Goal: Information Seeking & Learning: Learn about a topic

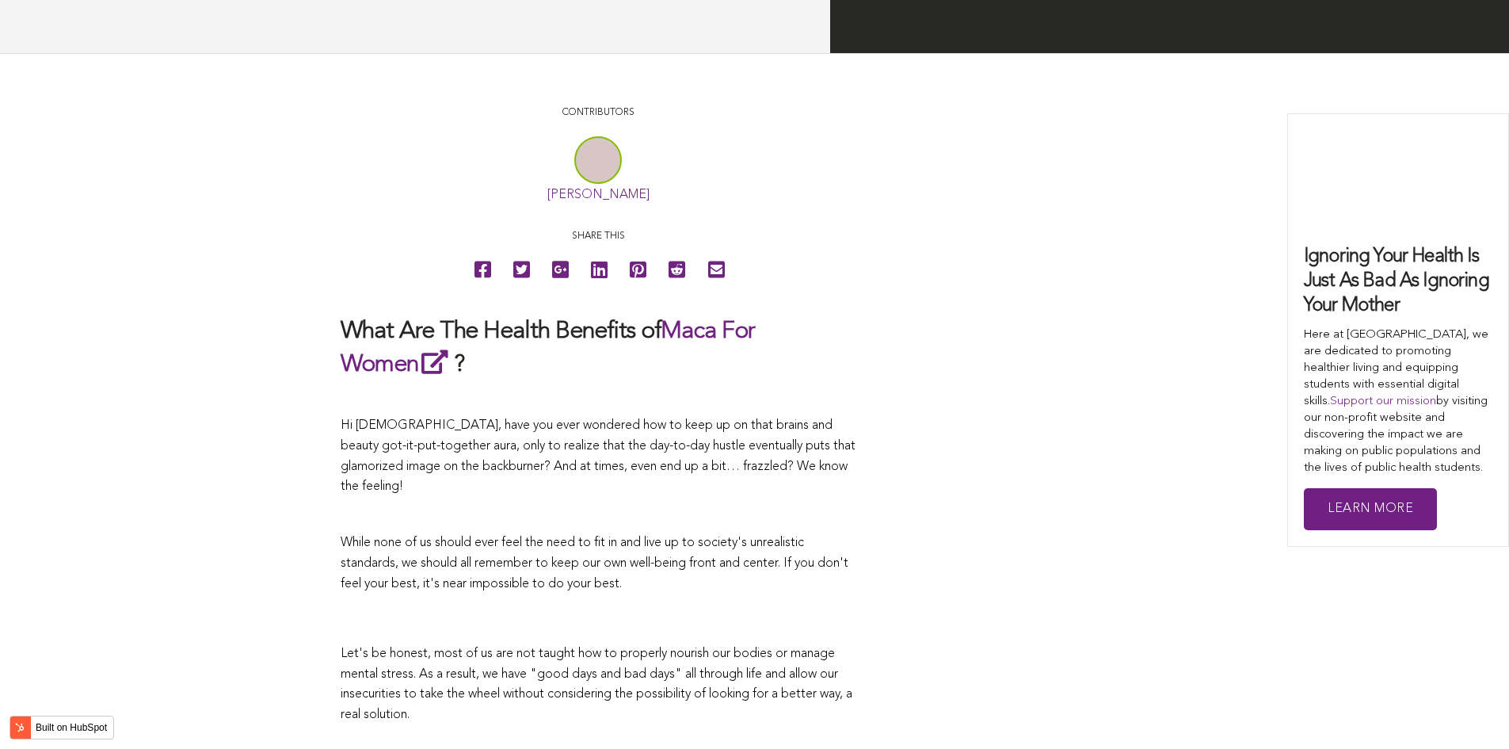
scroll to position [2992, 0]
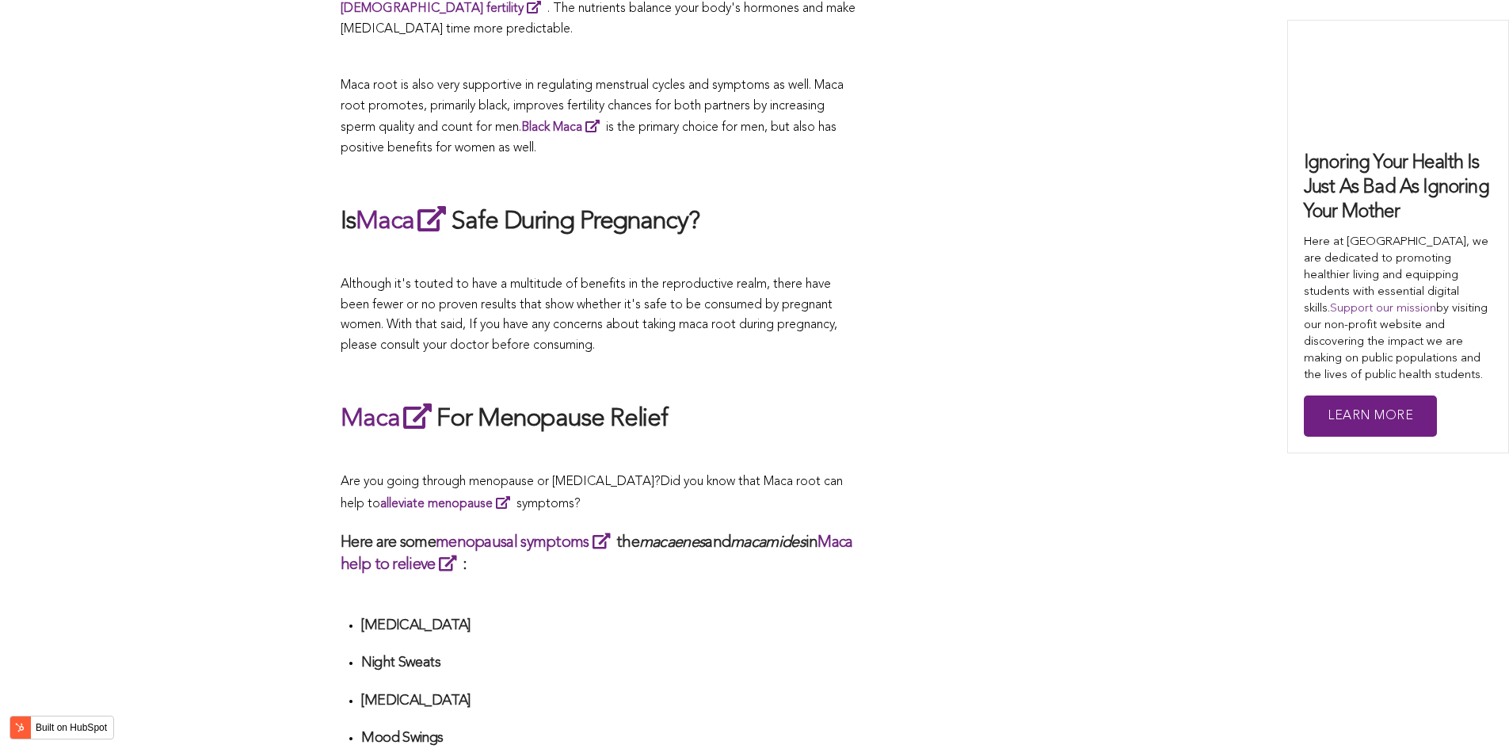
click at [742, 374] on span "What Are The Health Benefits of Maca For Women ? Hi [DEMOGRAPHIC_DATA], have yo…" at bounding box center [598, 575] width 515 height 5392
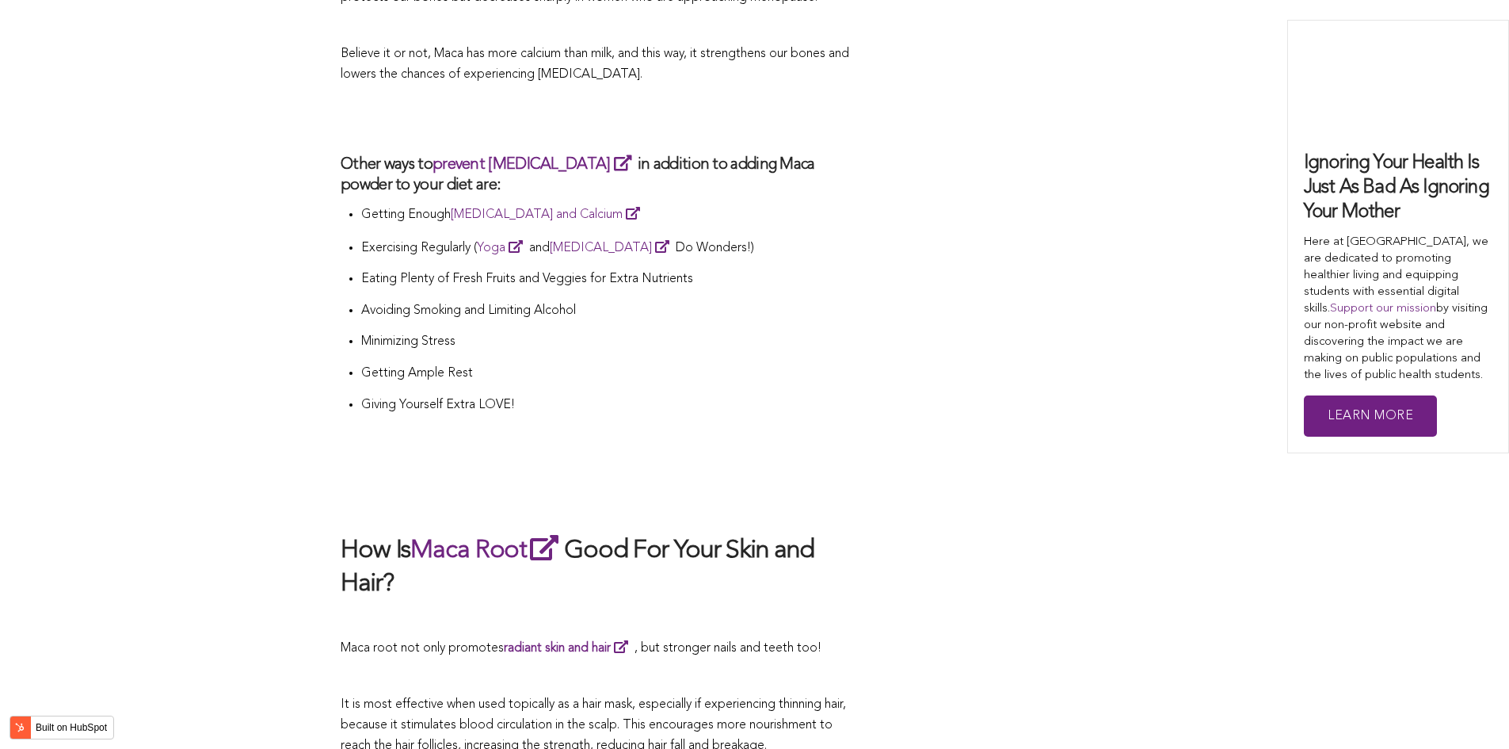
click at [799, 395] on li "Giving Yourself Extra LOVE!" at bounding box center [608, 411] width 494 height 32
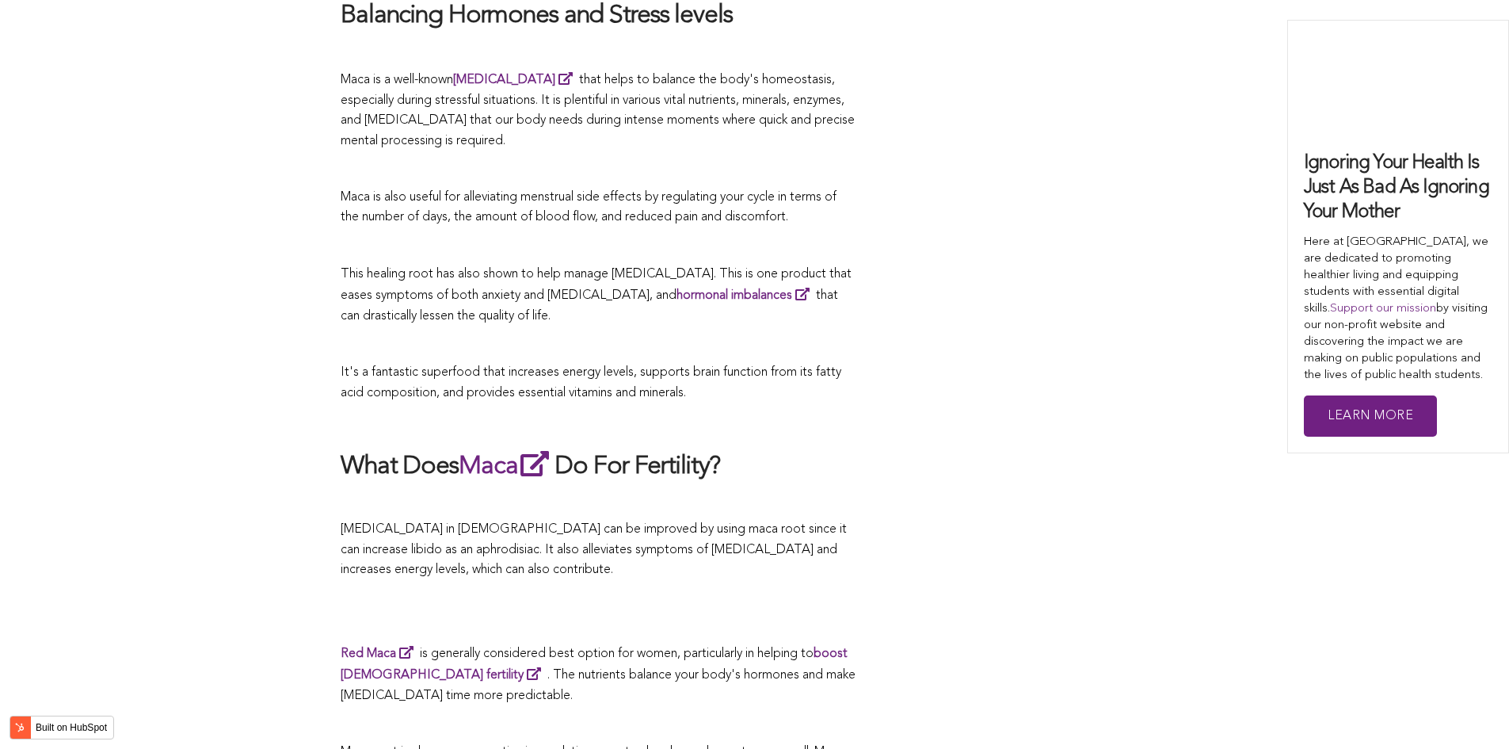
scroll to position [3934, 0]
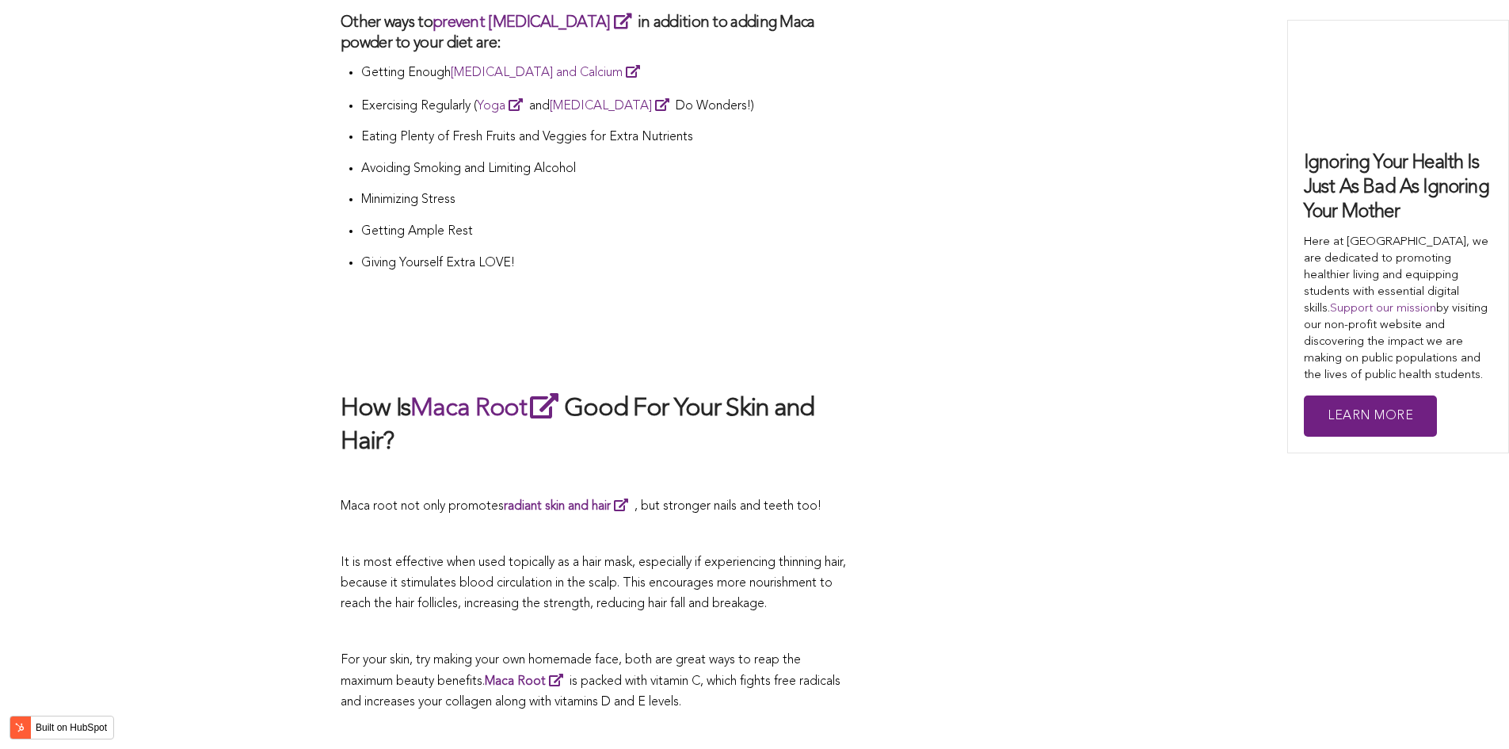
click at [524, 390] on h2 "How Is Maca Root Good For Your Skin and Hair?" at bounding box center [598, 424] width 515 height 69
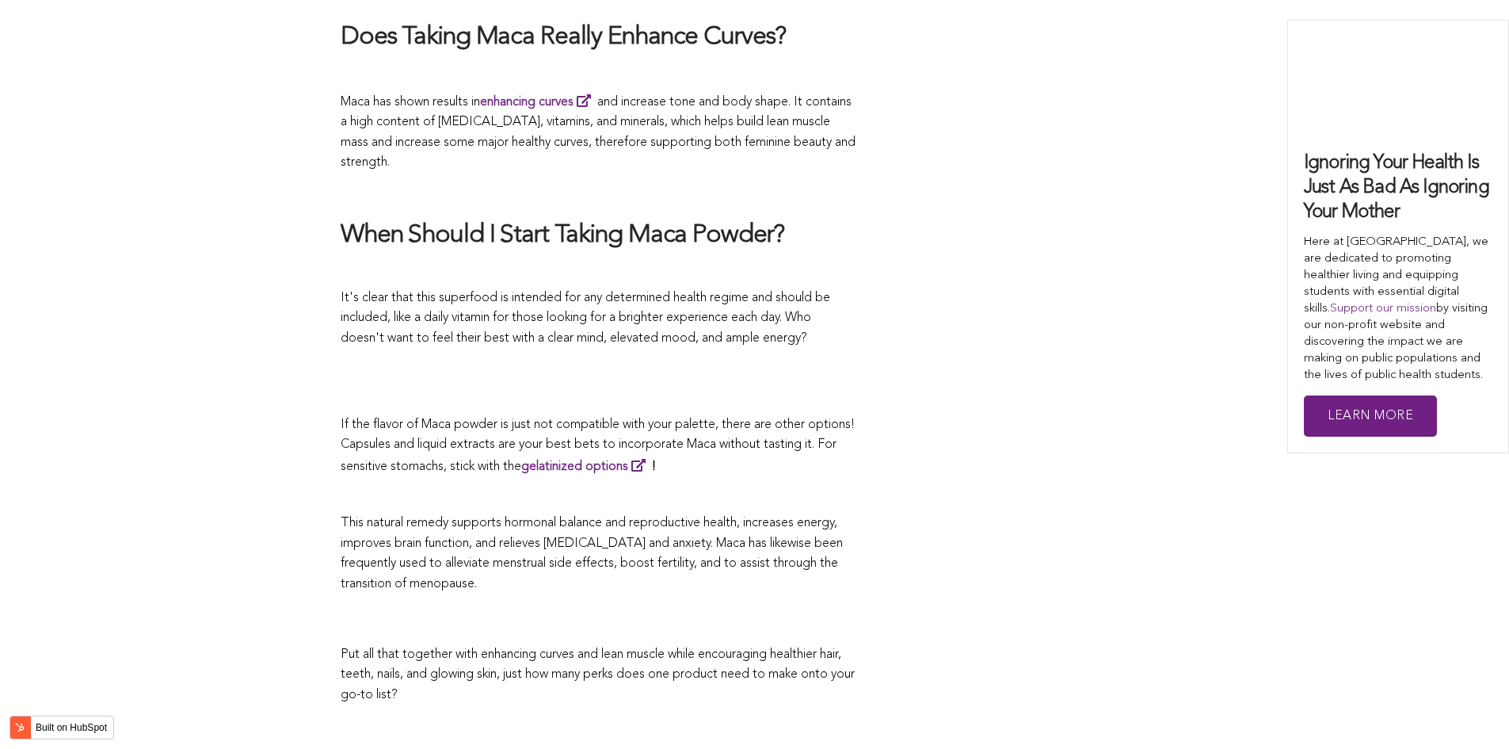
scroll to position [4109, 0]
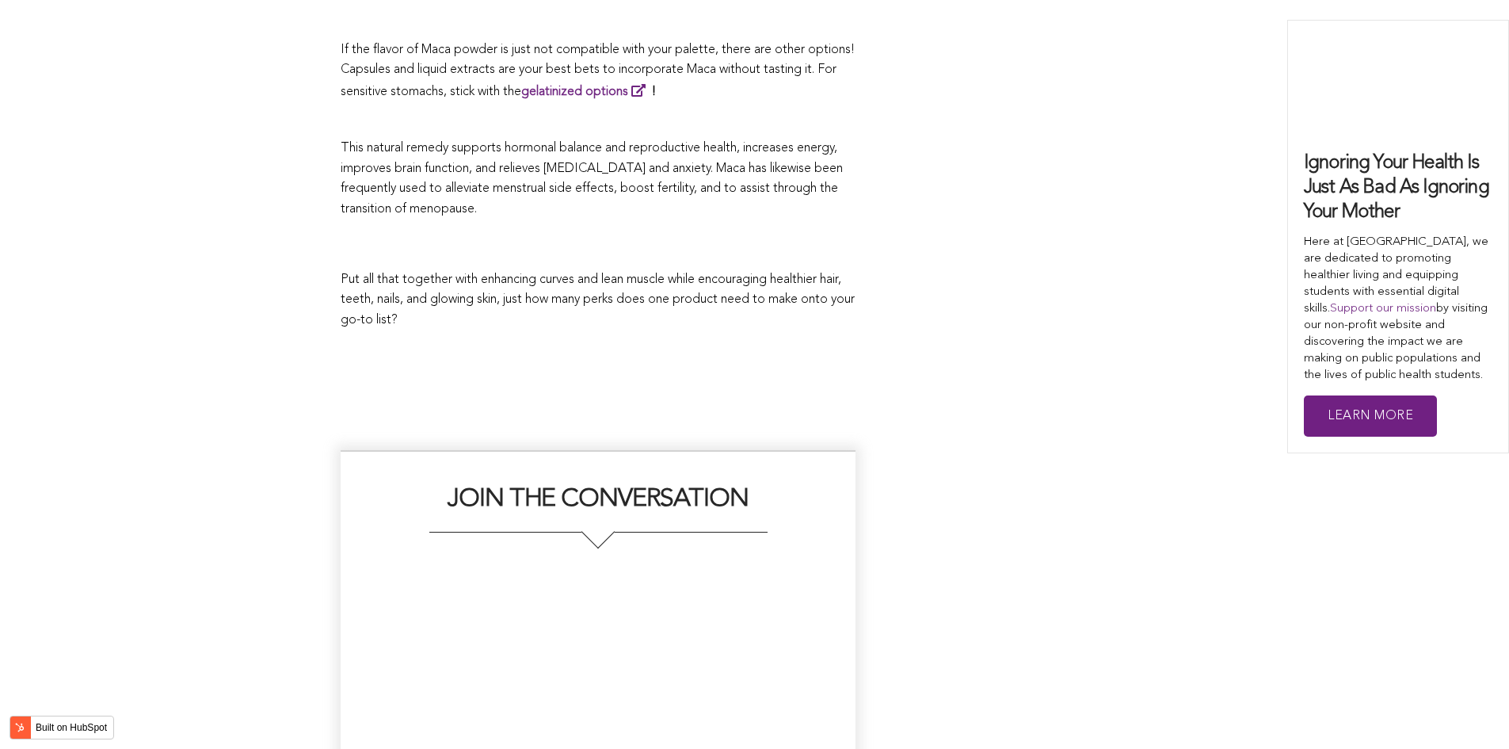
scroll to position [4007, 0]
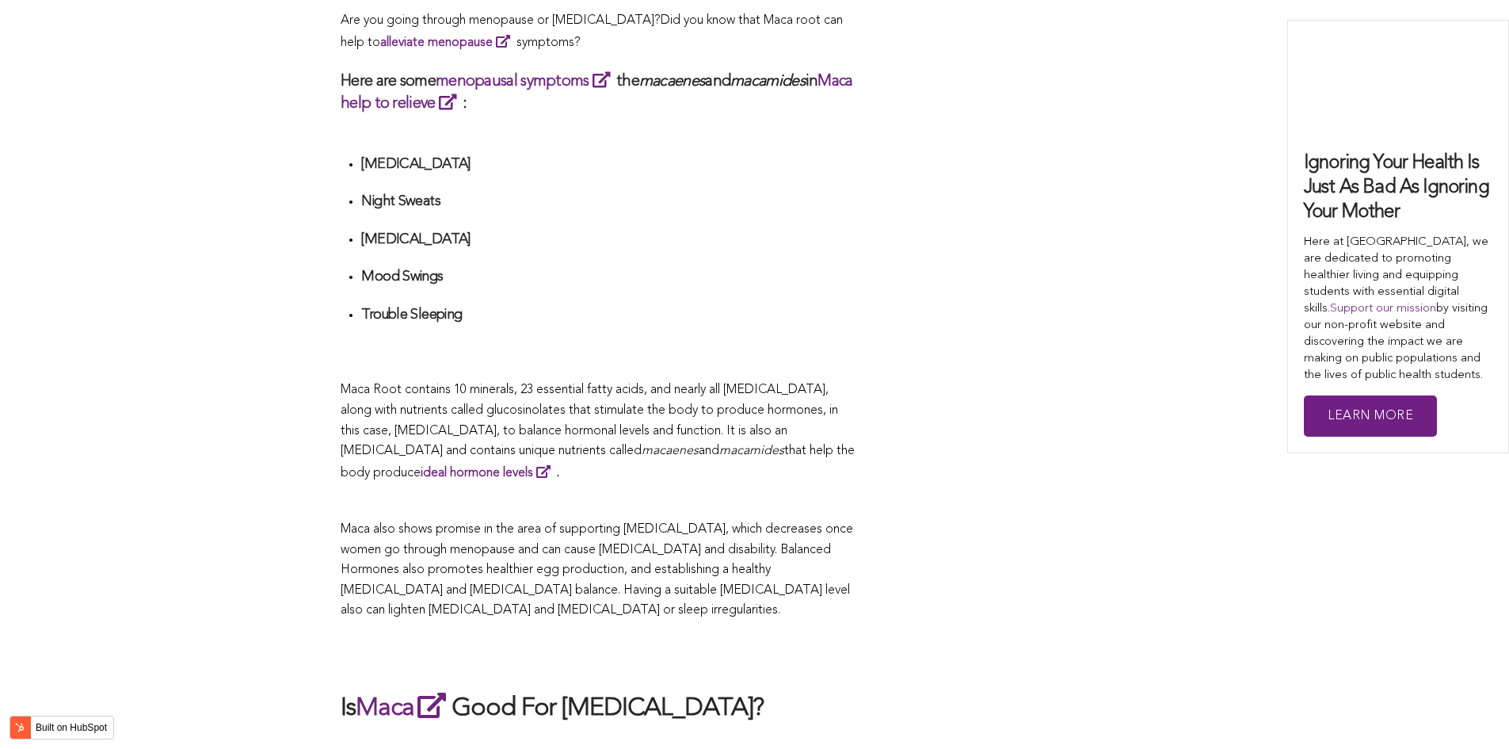
scroll to position [4908, 0]
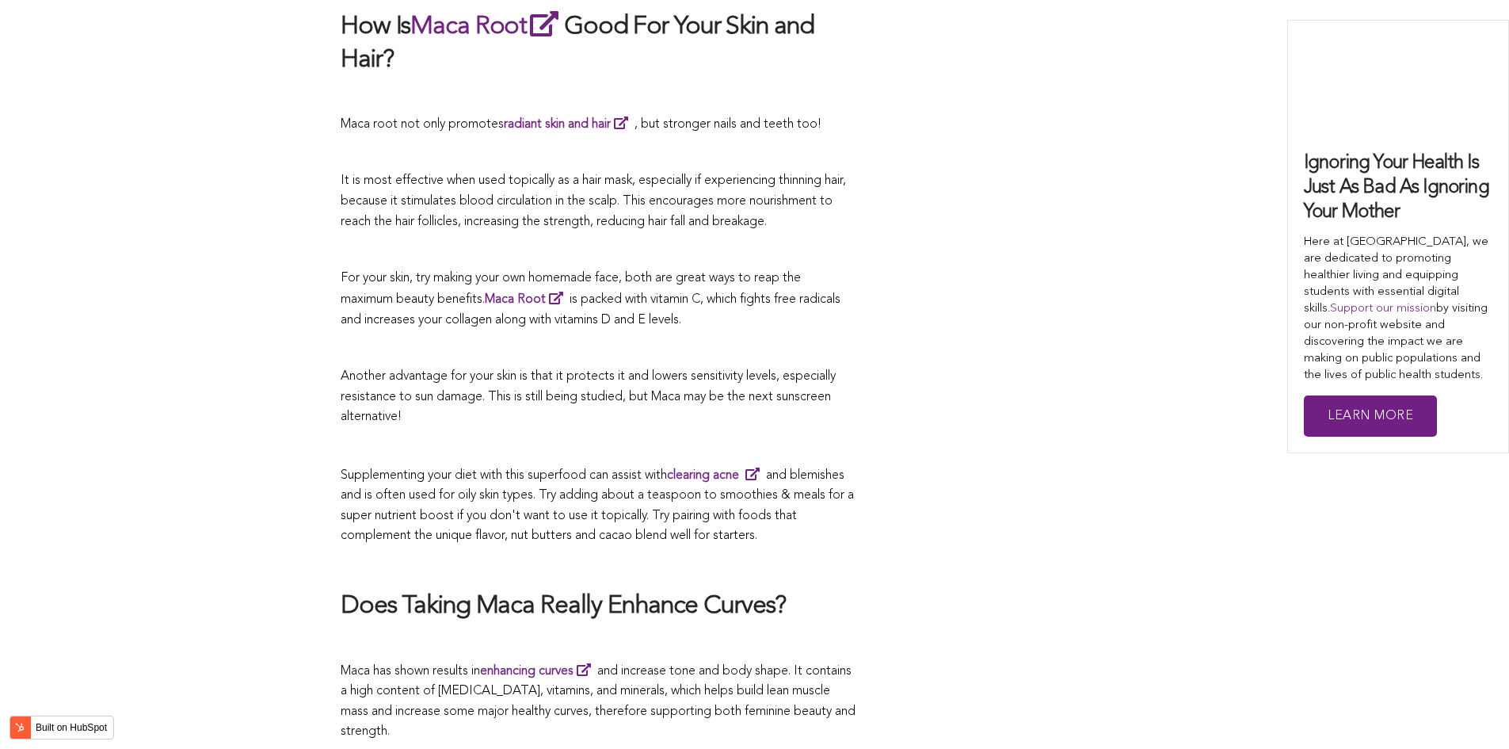
click at [619, 272] on span "For your skin, try making your own homemade face, both are great ways to reap t…" at bounding box center [571, 289] width 460 height 35
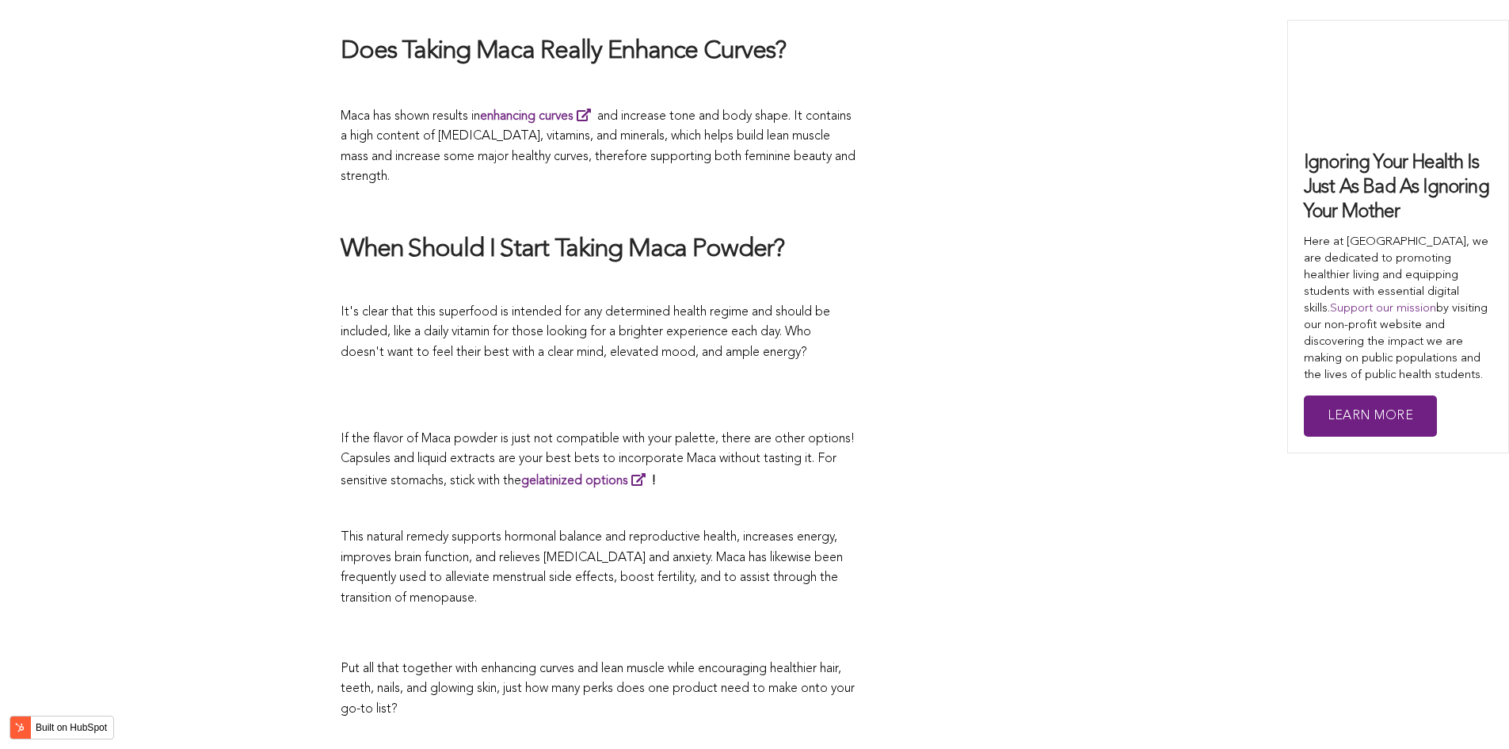
scroll to position [3724, 0]
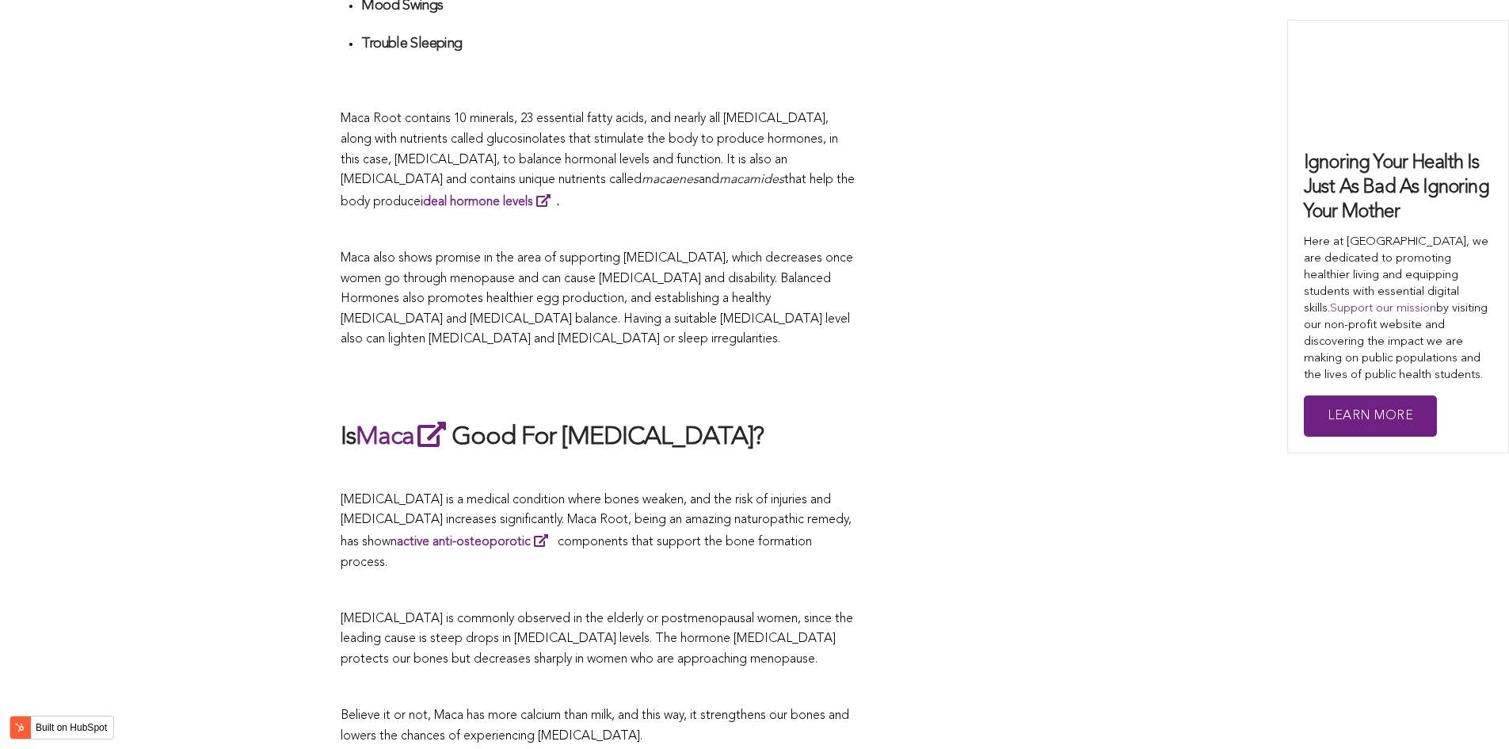
click at [611, 374] on h2 at bounding box center [598, 384] width 515 height 36
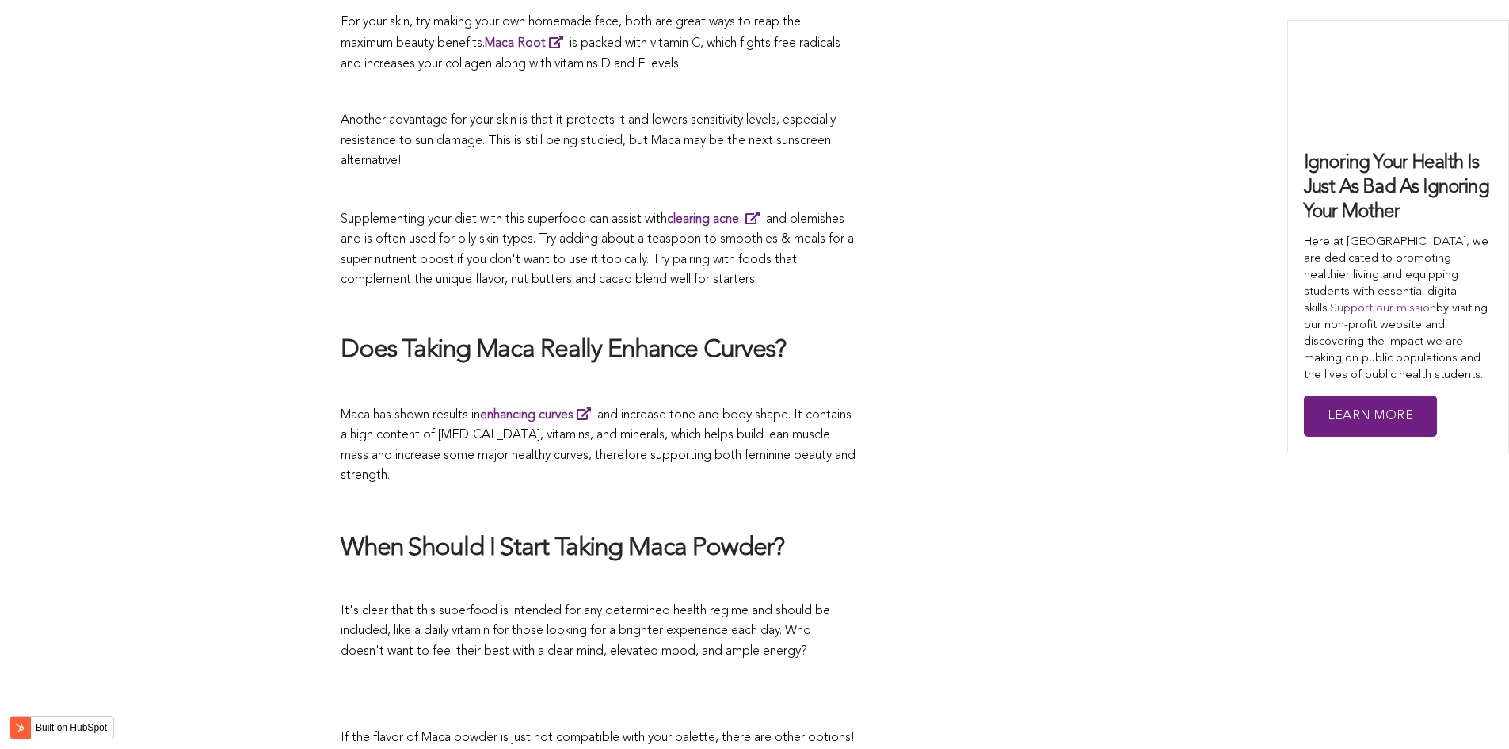
click at [703, 409] on span "Maca has shown results in enhancing curves and increase tone and body shape. It…" at bounding box center [598, 446] width 515 height 74
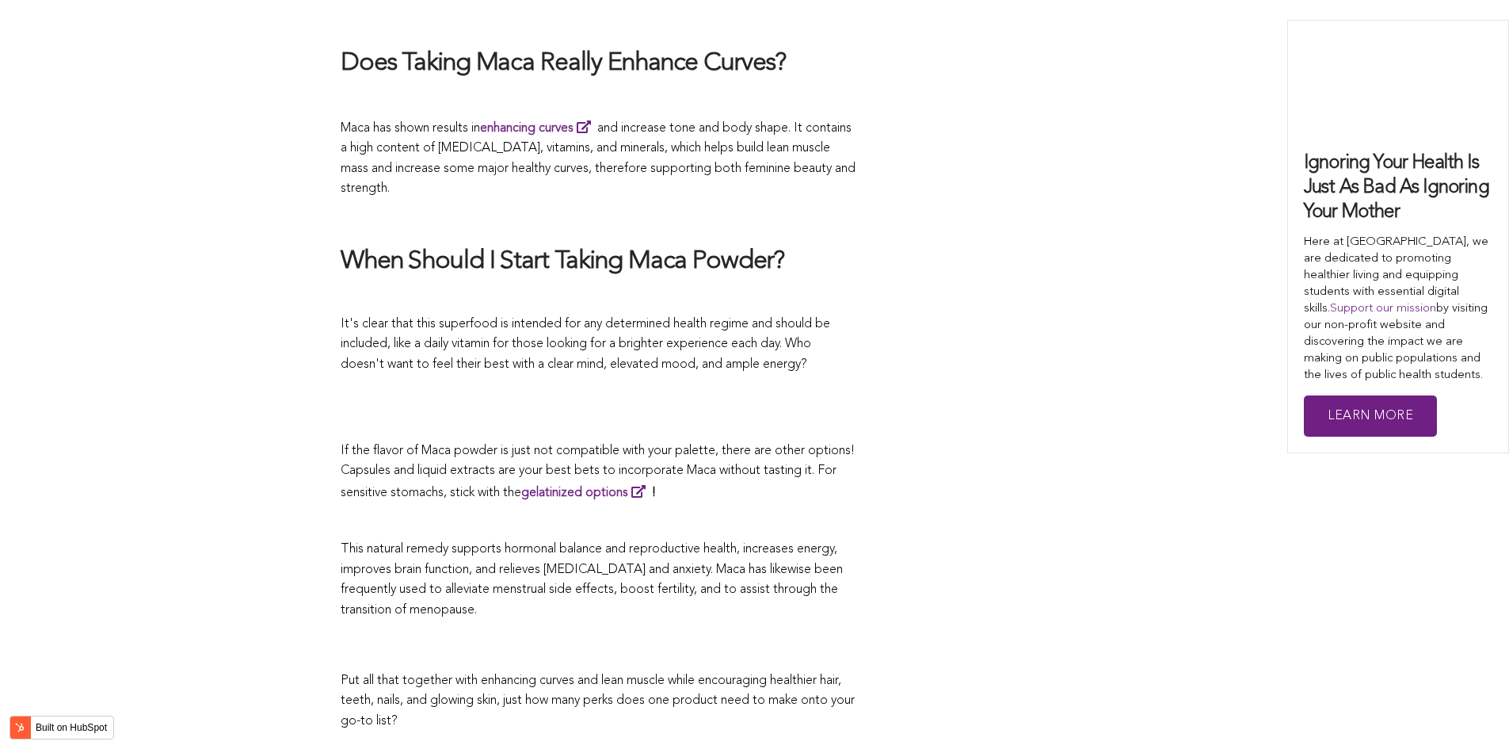
scroll to position [3484, 0]
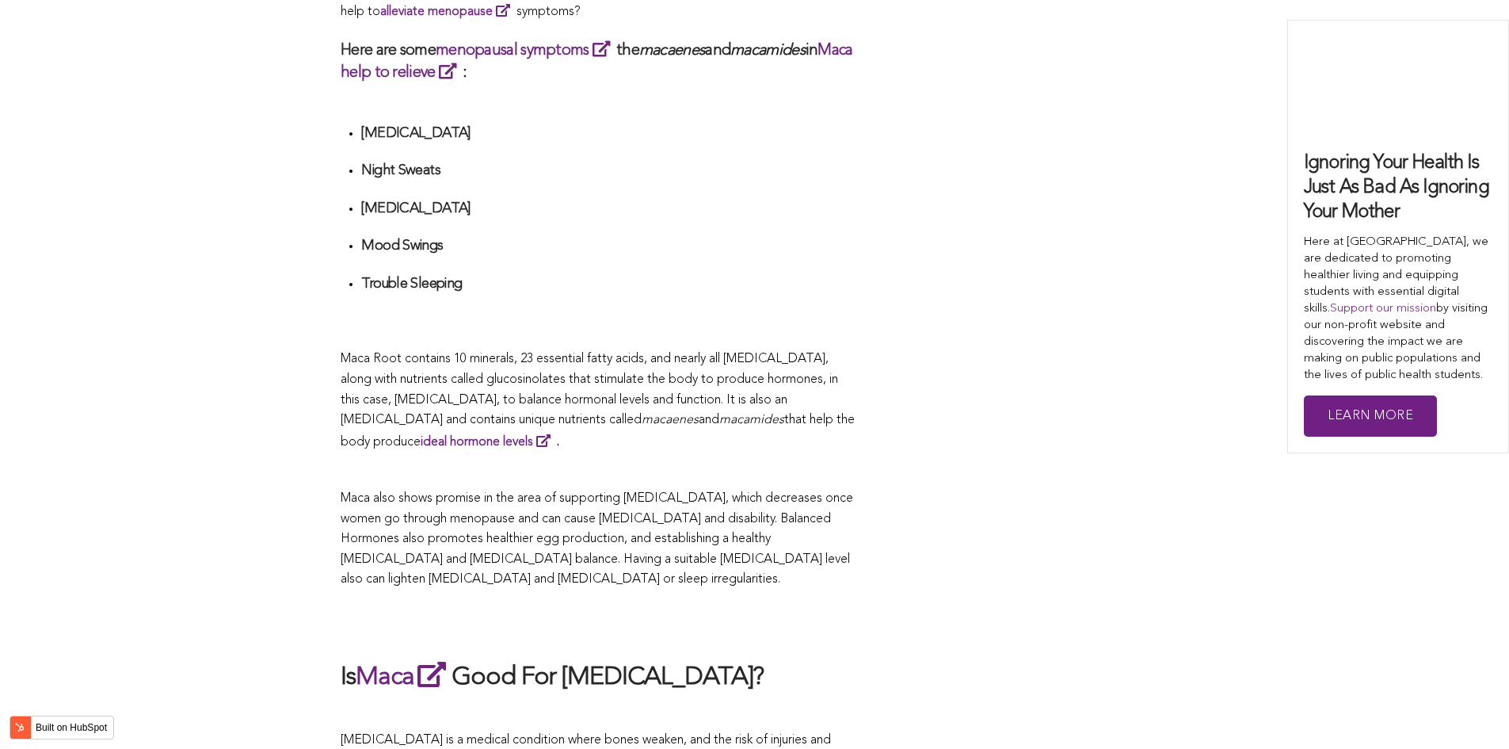
click at [550, 374] on span "Maca Root contains 10 minerals, 23 essential fatty acids, and nearly all [MEDIC…" at bounding box center [589, 389] width 497 height 74
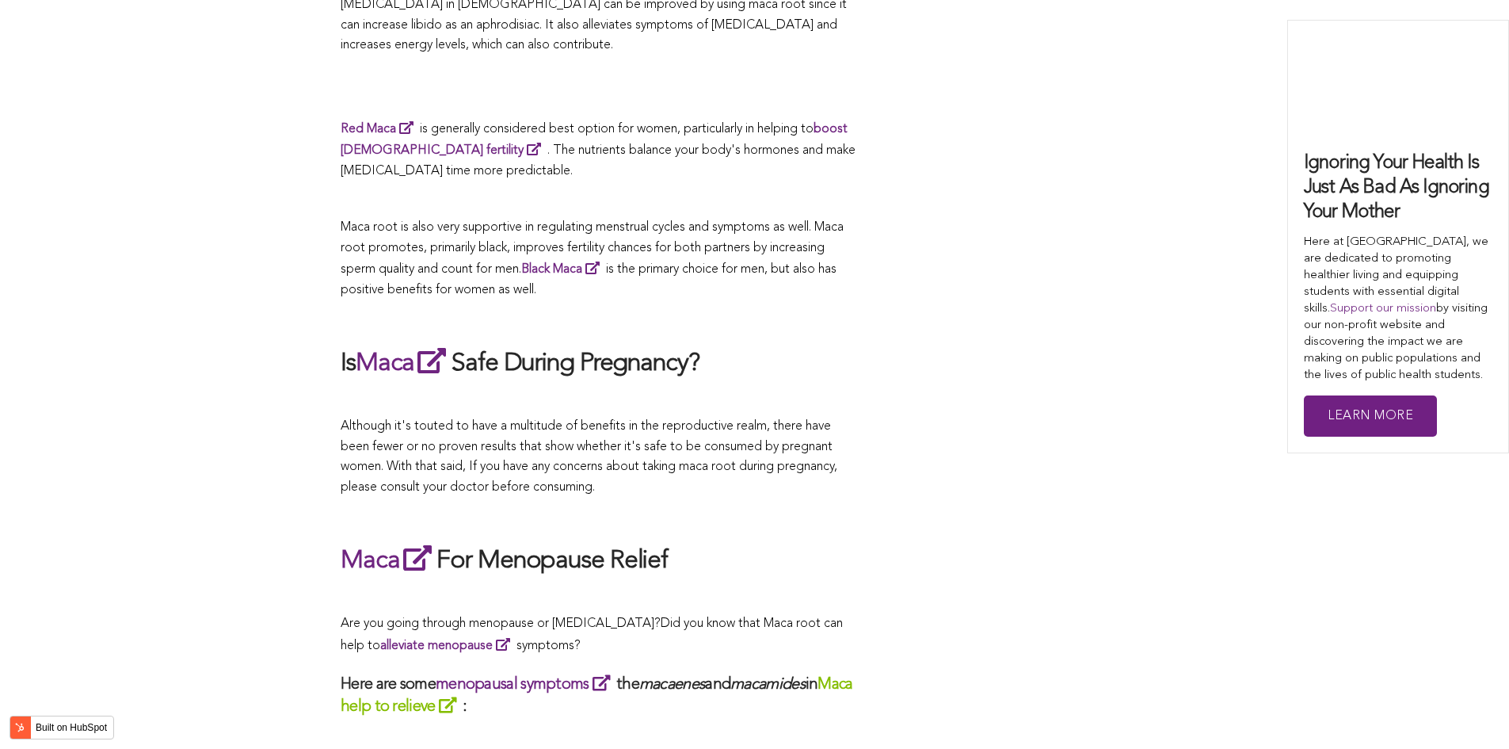
scroll to position [2771, 0]
